Goal: Information Seeking & Learning: Learn about a topic

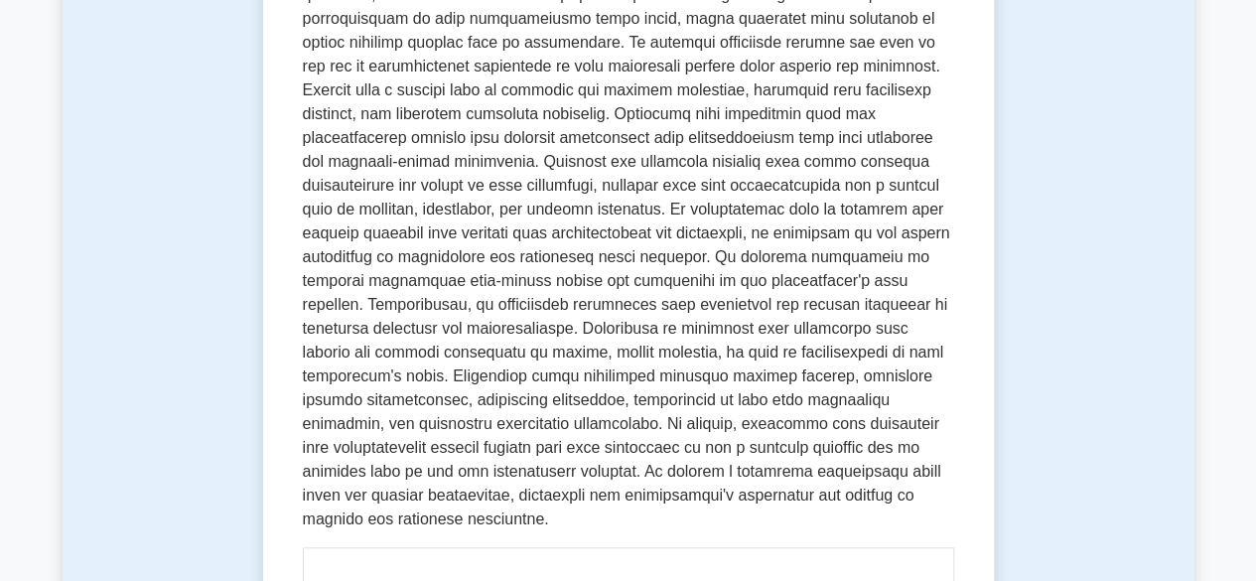
scroll to position [537, 0]
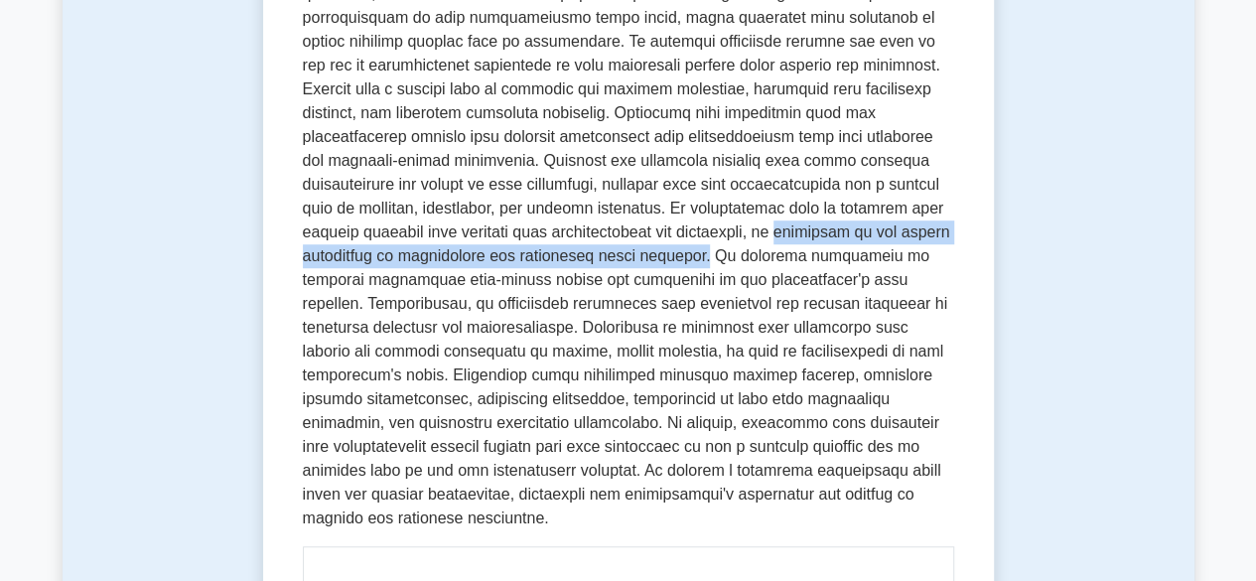
drag, startPoint x: 801, startPoint y: 235, endPoint x: 743, endPoint y: 264, distance: 65.3
click at [743, 264] on p at bounding box center [628, 209] width 651 height 644
copy p "employees at all levels contribute to recognizing and addressing risks promptly."
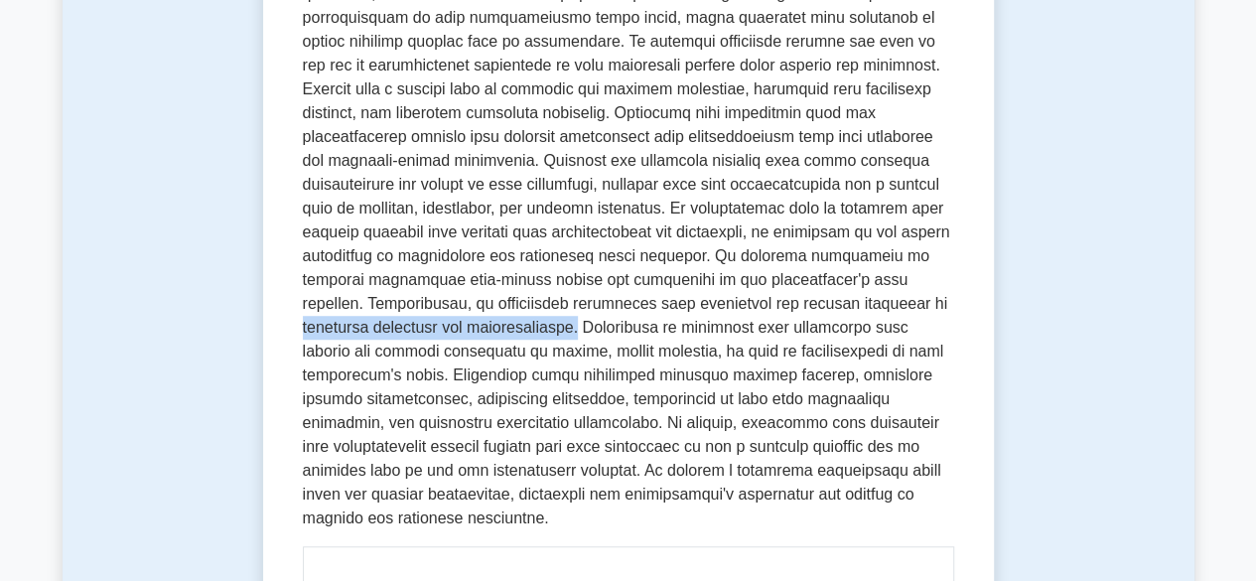
drag, startPoint x: 864, startPoint y: 307, endPoint x: 497, endPoint y: 325, distance: 367.9
click at [497, 325] on p at bounding box center [628, 209] width 651 height 644
copy p "promoting integrity and accountability."
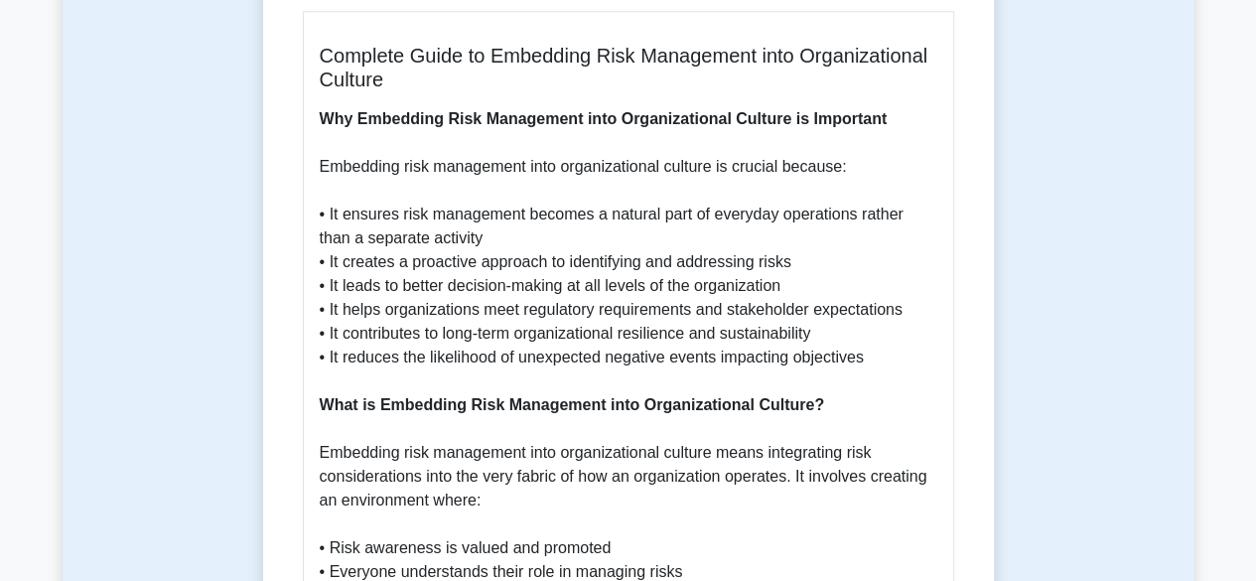
scroll to position [1075, 0]
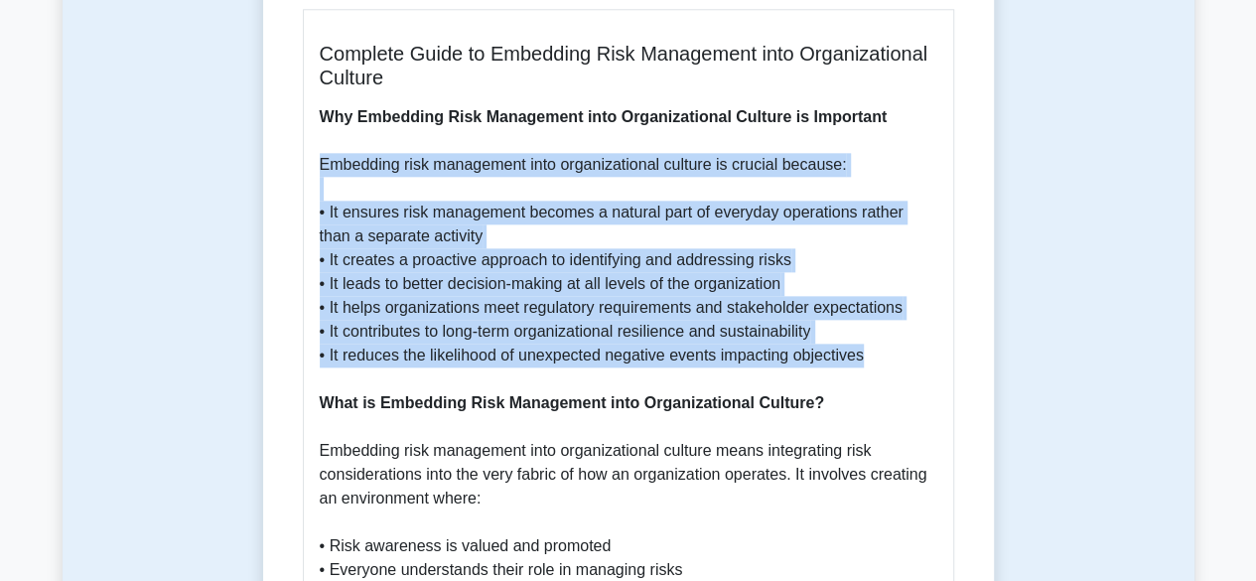
drag, startPoint x: 321, startPoint y: 169, endPoint x: 893, endPoint y: 360, distance: 603.3
copy p "Embedding risk management into organizational culture is crucial because: • It …"
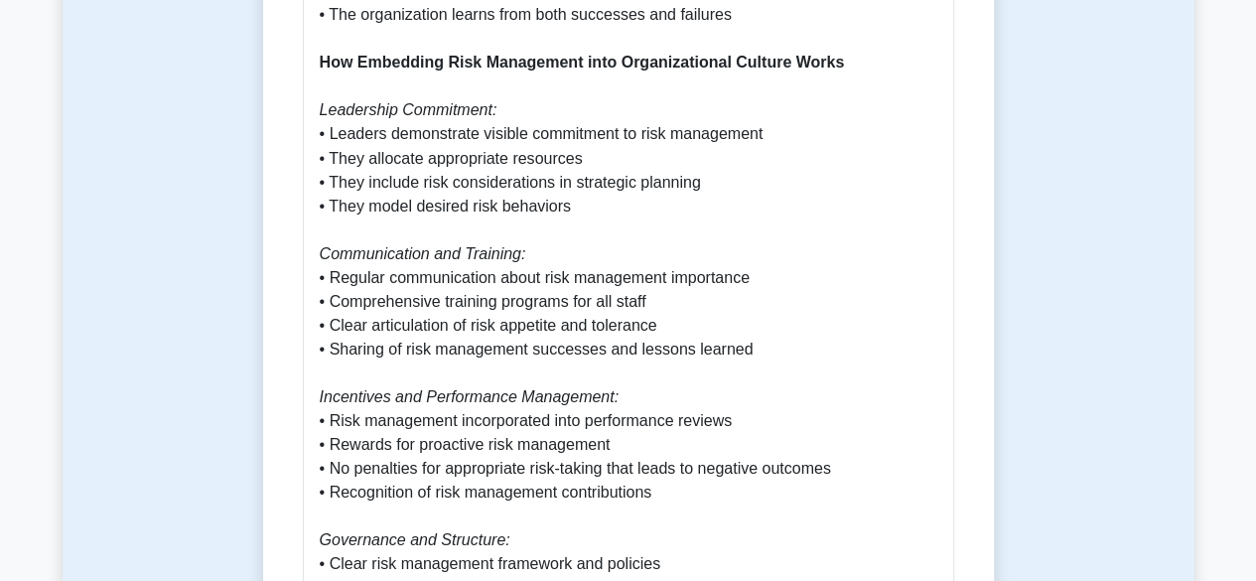
scroll to position [1729, 0]
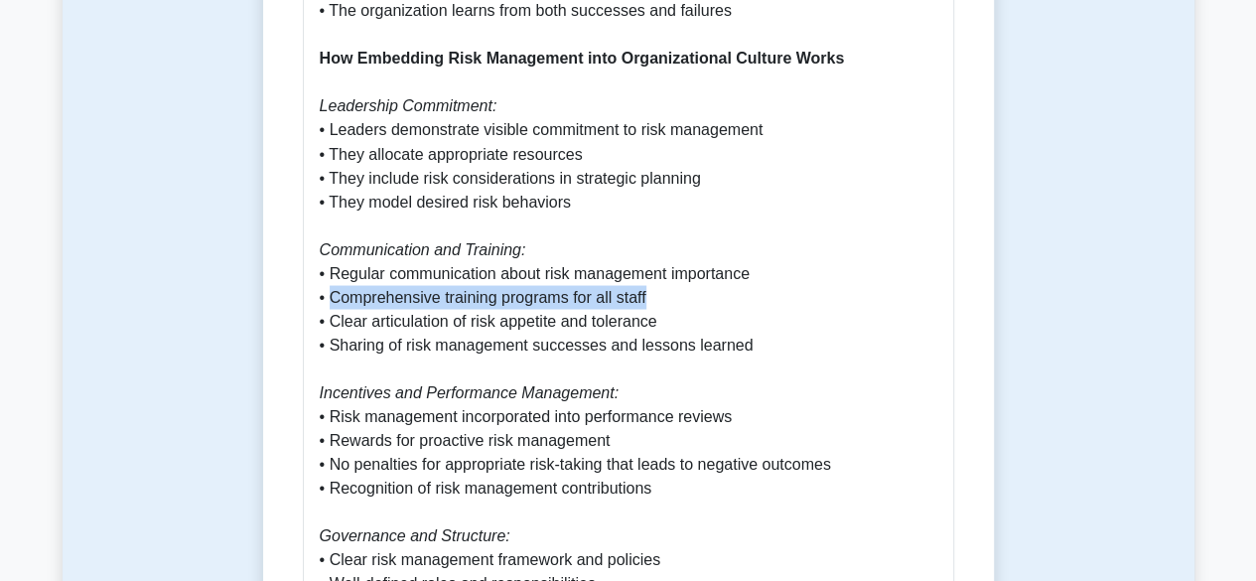
drag, startPoint x: 646, startPoint y: 296, endPoint x: 330, endPoint y: 303, distance: 315.9
copy p "Comprehensive training programs for all staff"
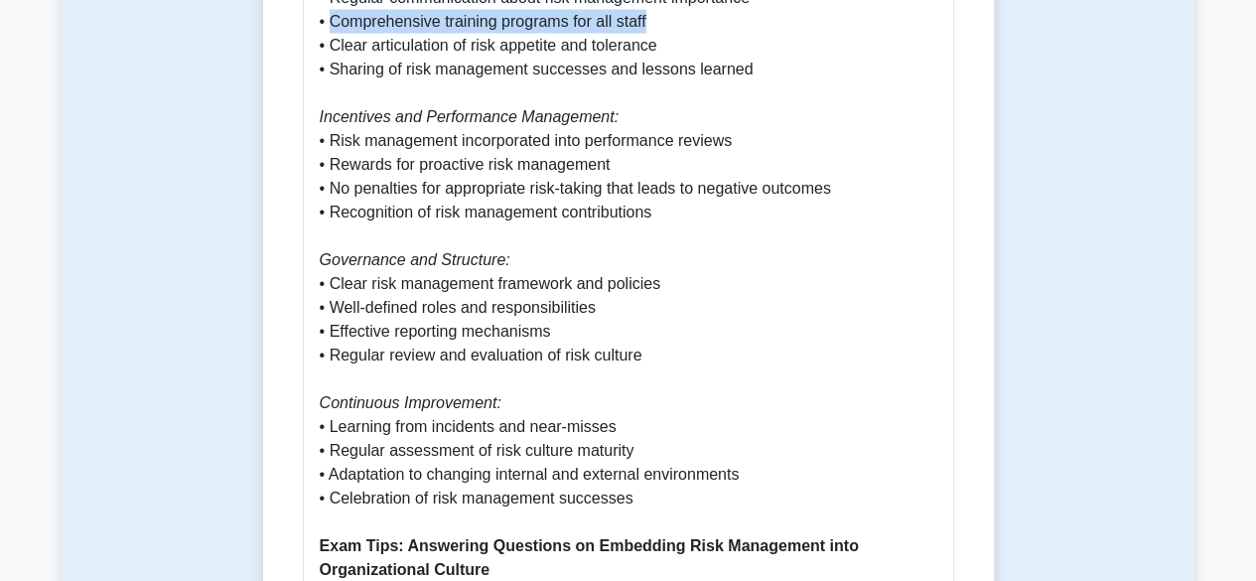
scroll to position [2014, 0]
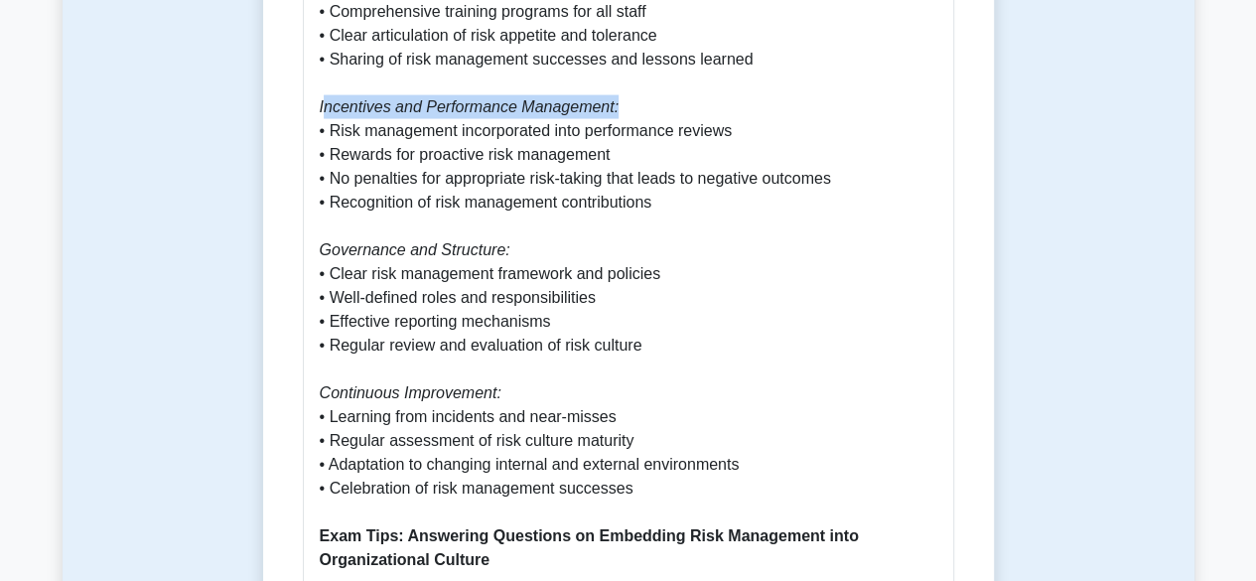
drag, startPoint x: 323, startPoint y: 106, endPoint x: 630, endPoint y: 113, distance: 306.9
click at [630, 113] on p "Why Embedding Risk Management into Organizational Culture is Important Embeddin…" at bounding box center [629, 357] width 618 height 2383
copy icon "ncentives and Performance Management:"
click at [504, 249] on p "Why Embedding Risk Management into Organizational Culture is Important Embeddin…" at bounding box center [629, 357] width 618 height 2383
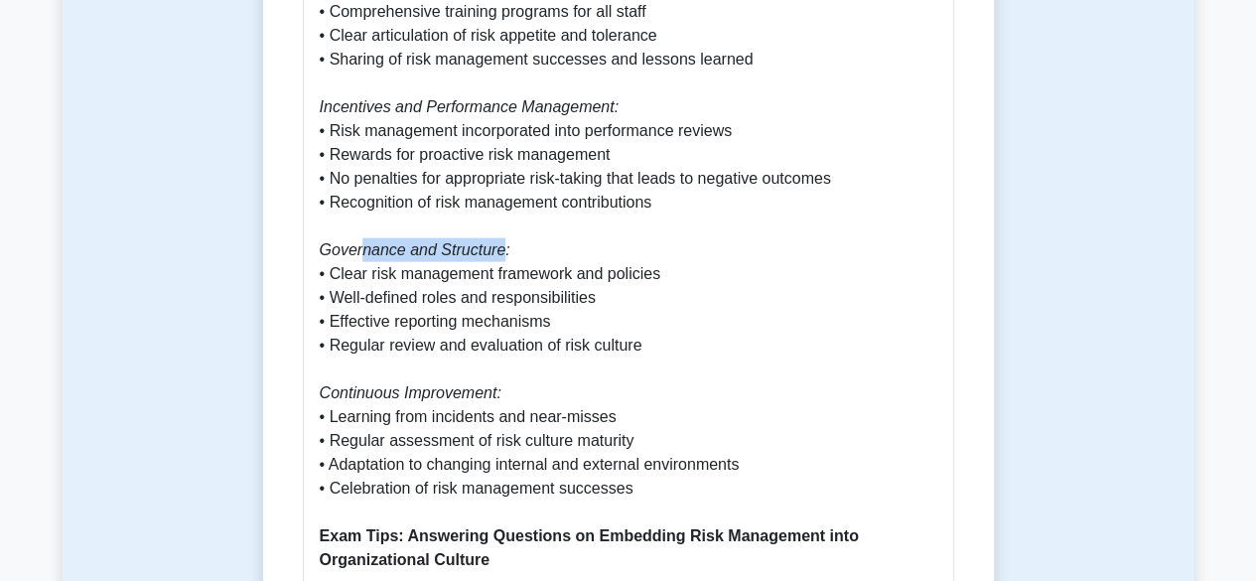
drag, startPoint x: 494, startPoint y: 251, endPoint x: 358, endPoint y: 243, distance: 136.3
click at [358, 243] on icon "Governance and Structure:" at bounding box center [415, 249] width 191 height 17
drag, startPoint x: 320, startPoint y: 255, endPoint x: 507, endPoint y: 251, distance: 187.7
click at [507, 251] on p "Why Embedding Risk Management into Organizational Culture is Important Embeddin…" at bounding box center [629, 357] width 618 height 2383
copy icon "Governance and Structure:"
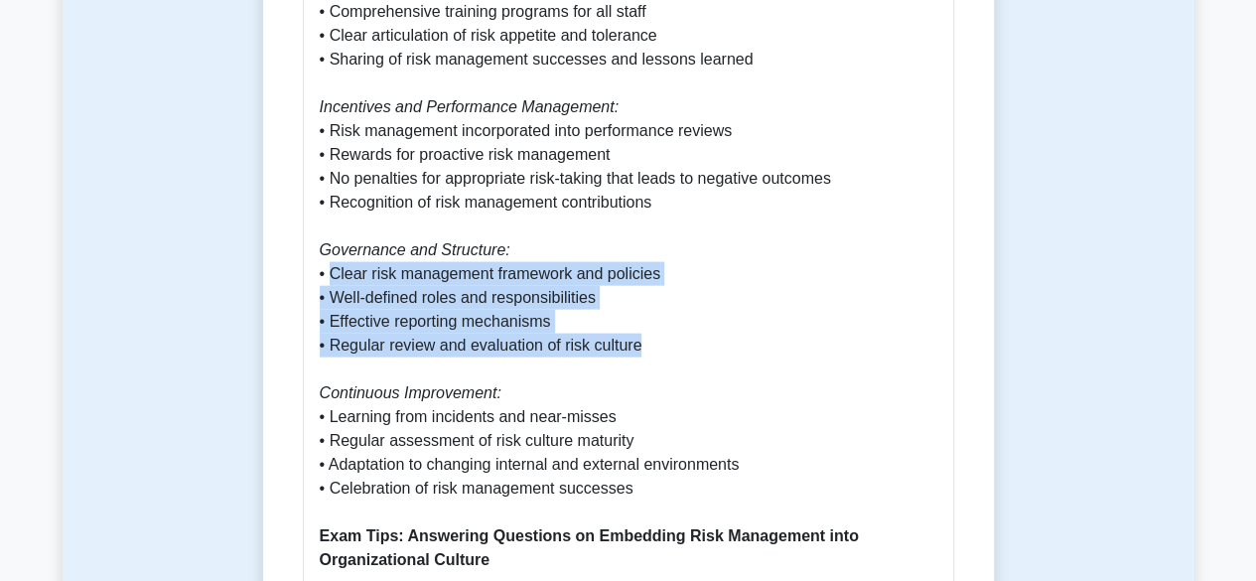
drag, startPoint x: 329, startPoint y: 273, endPoint x: 643, endPoint y: 350, distance: 323.0
click at [643, 350] on p "Why Embedding Risk Management into Organizational Culture is Important Embeddin…" at bounding box center [629, 357] width 618 height 2383
copy p "Clear risk management framework and policies • Well-defined roles and responsib…"
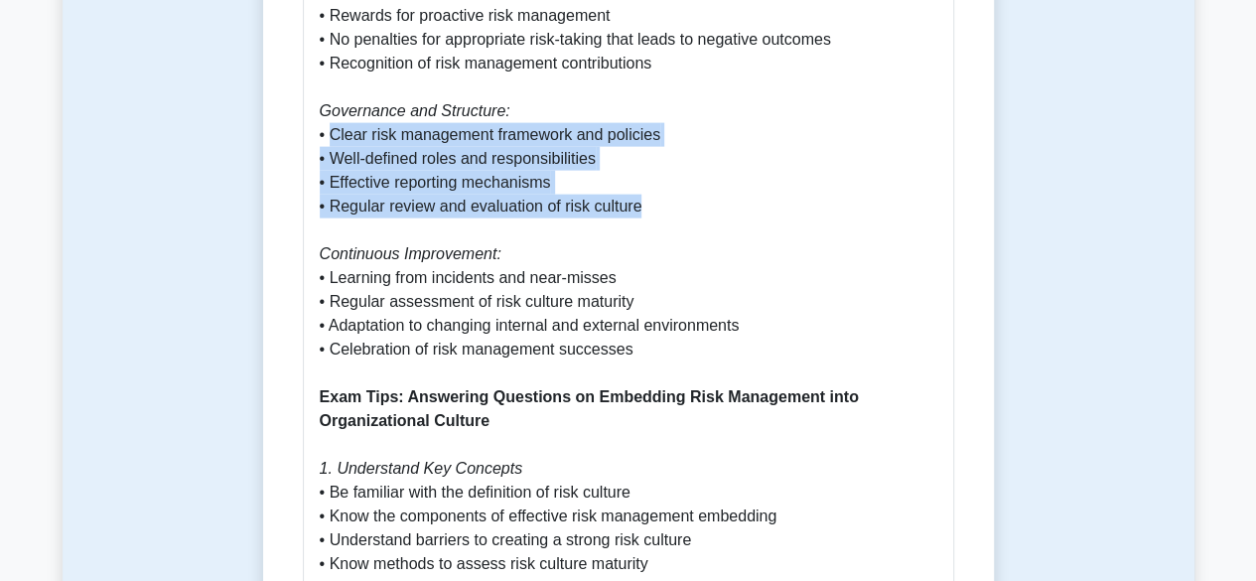
scroll to position [2154, 0]
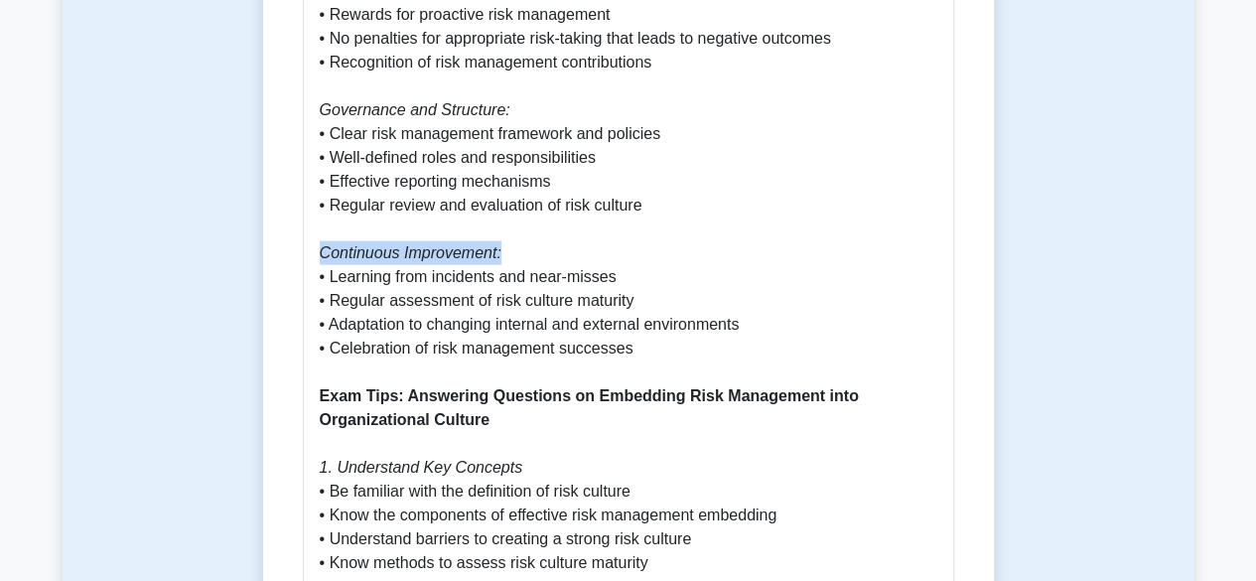
drag, startPoint x: 495, startPoint y: 257, endPoint x: 320, endPoint y: 260, distance: 174.8
click at [320, 260] on icon "Continuous Improvement:" at bounding box center [411, 252] width 182 height 17
copy icon "Continuous Improvement:"
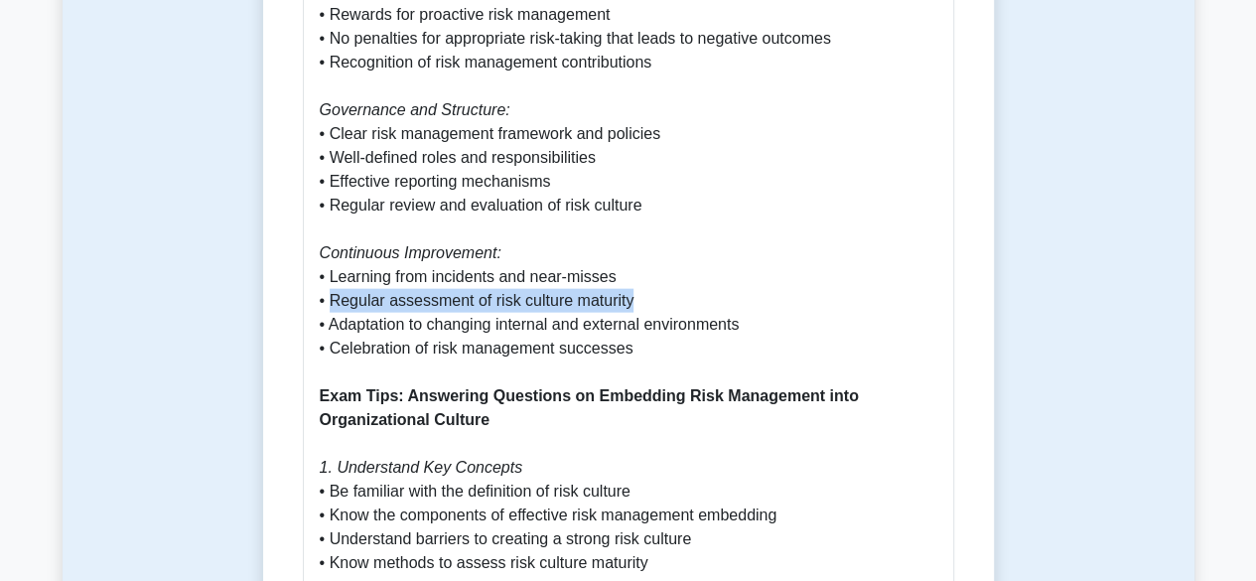
drag, startPoint x: 330, startPoint y: 297, endPoint x: 635, endPoint y: 299, distance: 304.9
click at [635, 299] on p "Why Embedding Risk Management into Organizational Culture is Important Embeddin…" at bounding box center [629, 217] width 618 height 2383
copy p "Regular assessment of risk culture maturity"
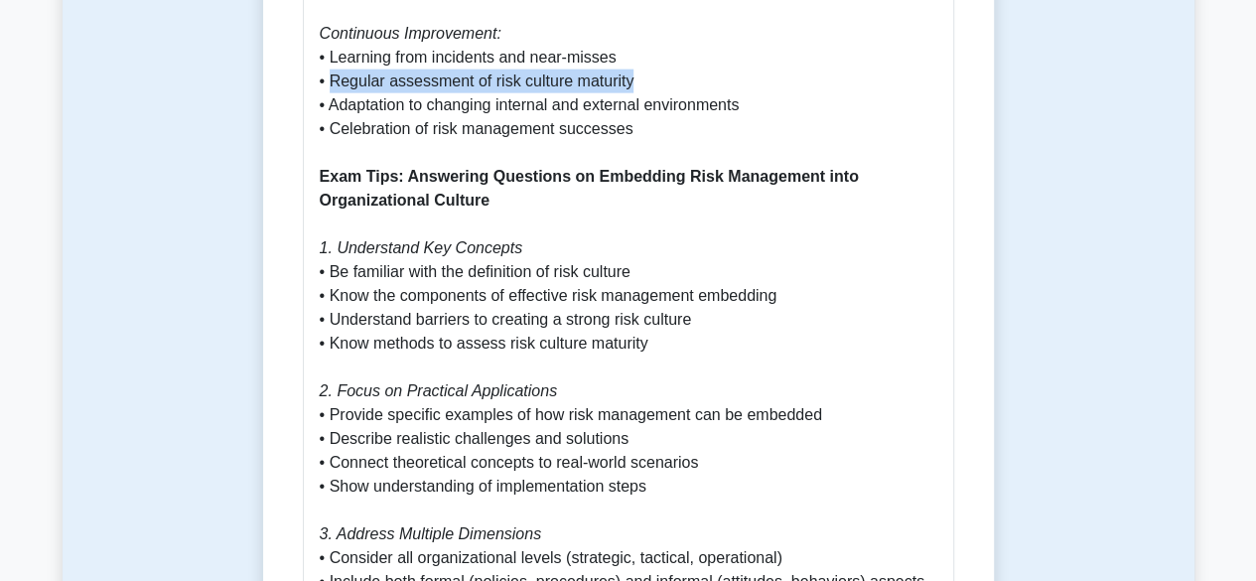
scroll to position [2384, 0]
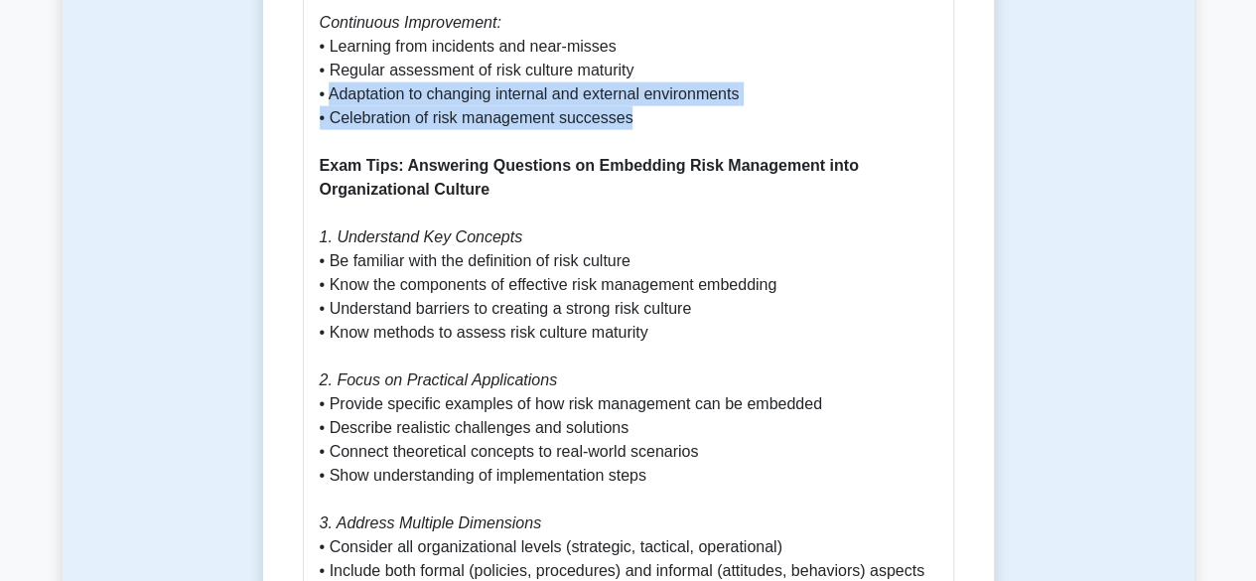
drag, startPoint x: 334, startPoint y: 97, endPoint x: 630, endPoint y: 116, distance: 296.5
copy p "Adaptation to changing internal and external environments • Celebration of risk…"
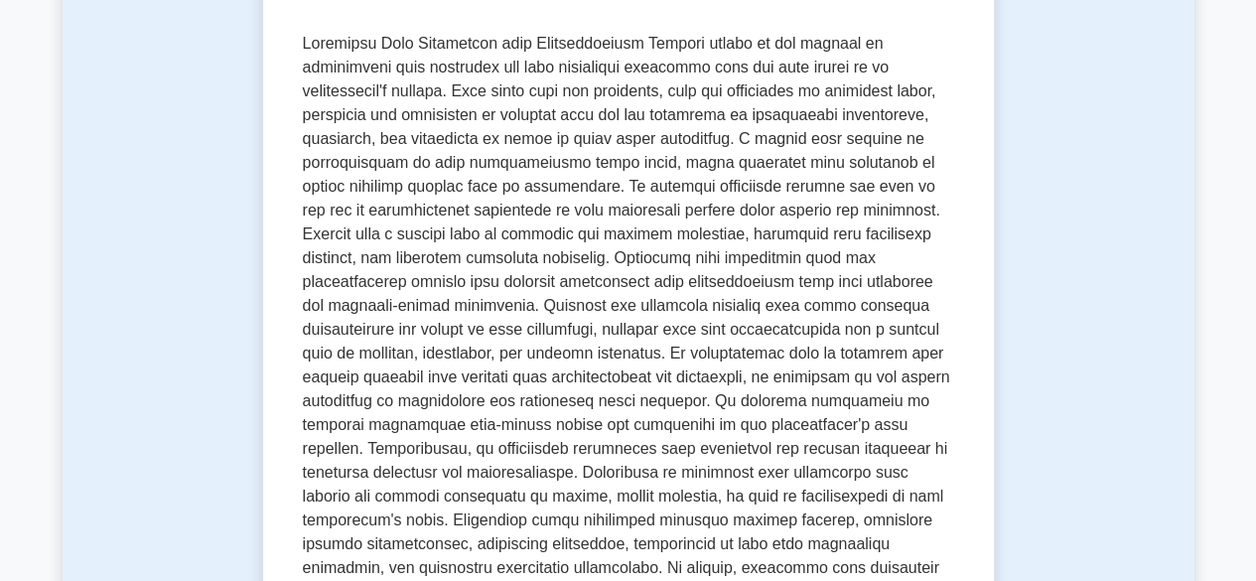
scroll to position [0, 0]
